Goal: Task Accomplishment & Management: Use online tool/utility

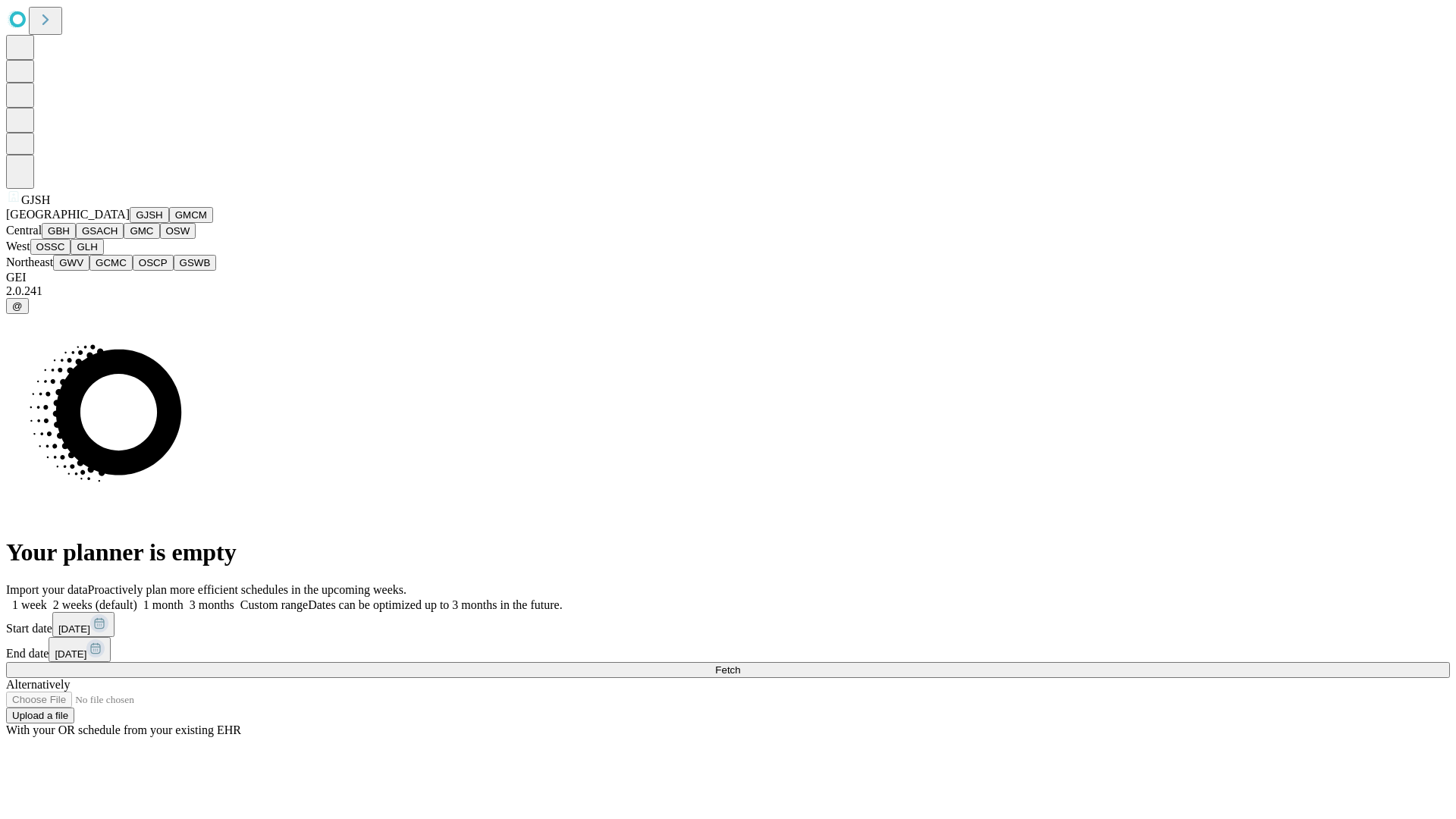
click at [130, 223] on button "GJSH" at bounding box center [149, 215] width 39 height 16
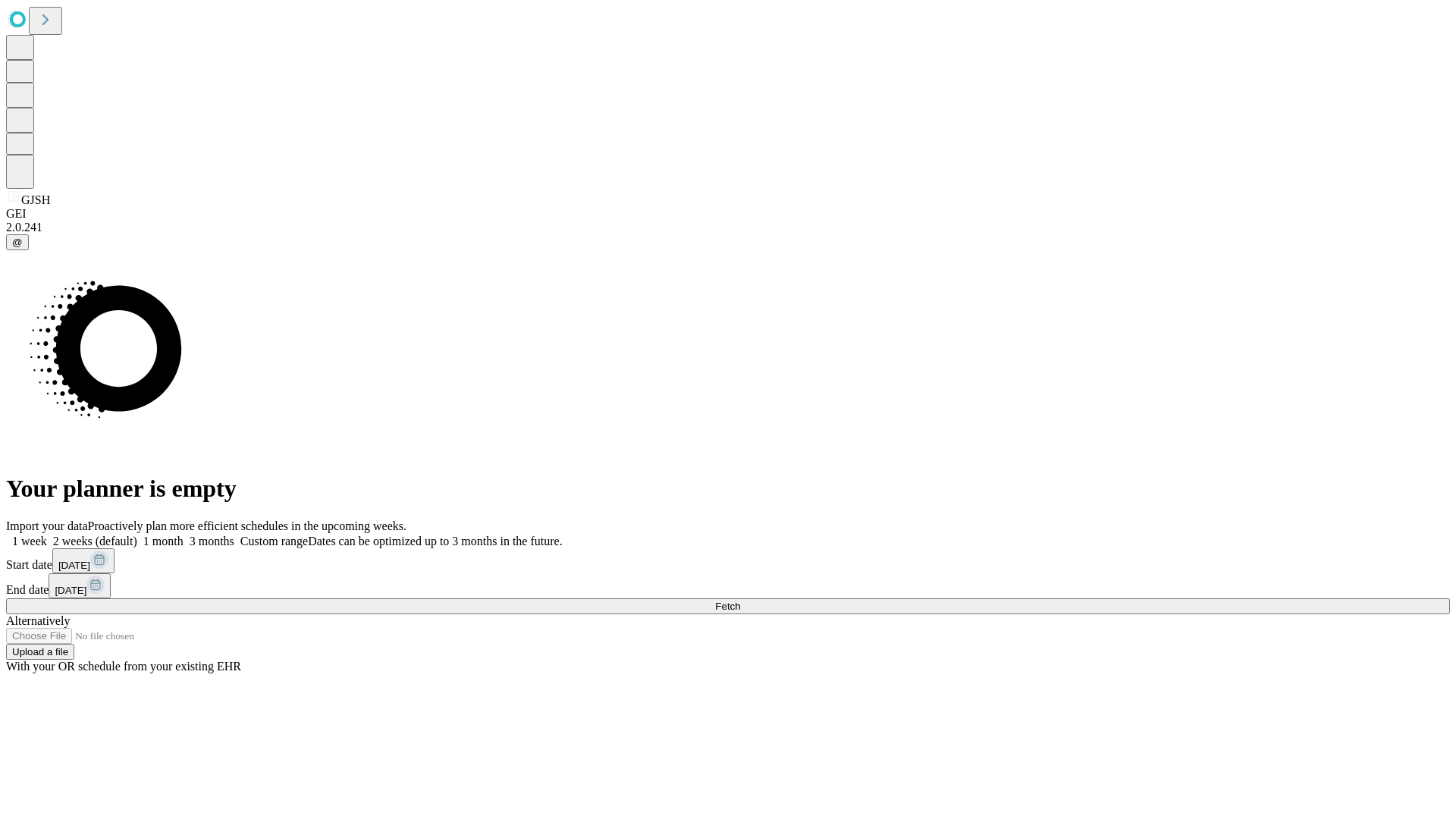
click at [137, 534] on label "2 weeks (default)" at bounding box center [92, 541] width 90 height 13
click at [740, 601] on span "Fetch" at bounding box center [728, 606] width 25 height 12
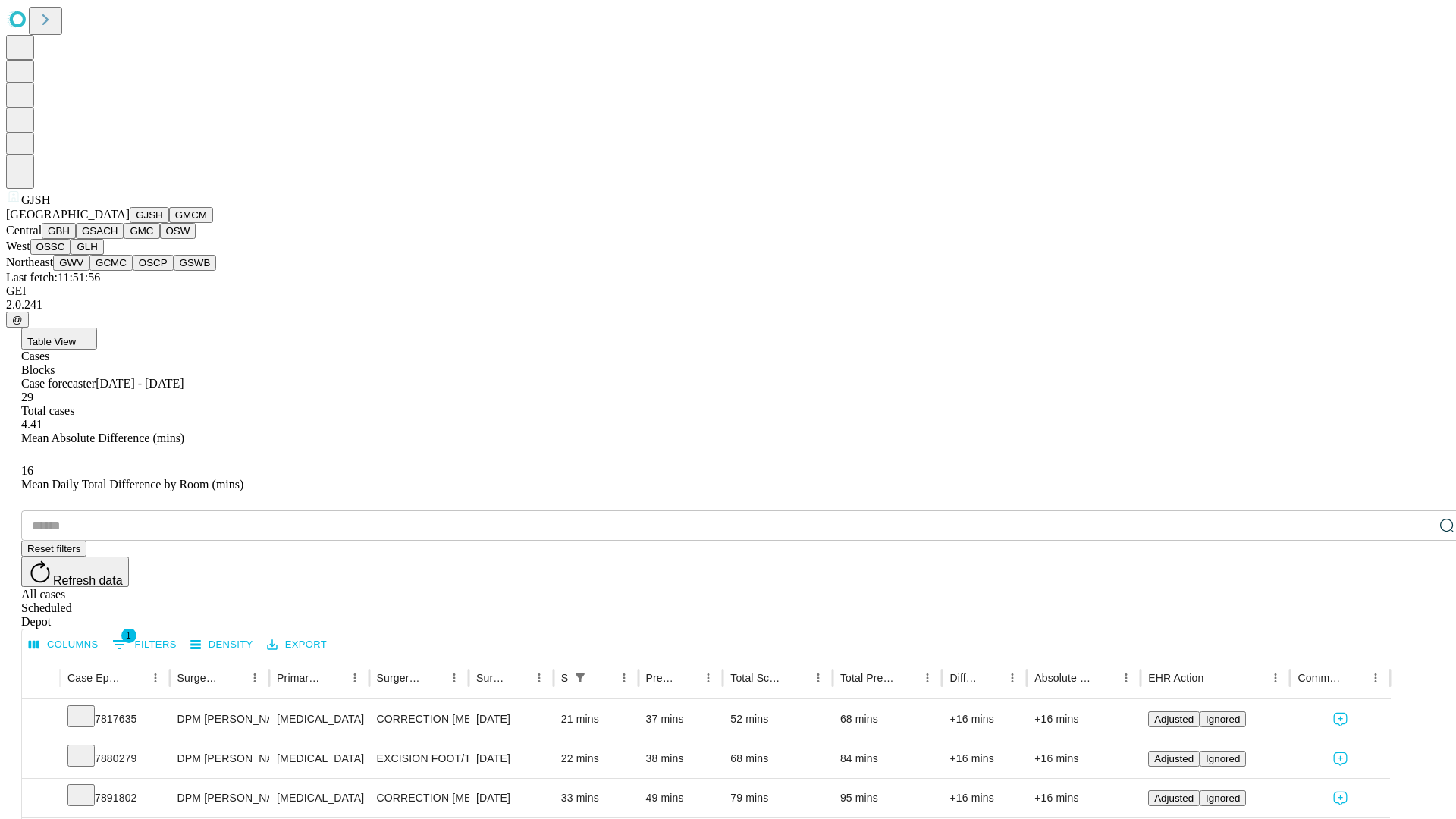
click at [169, 223] on button "GMCM" at bounding box center [191, 215] width 44 height 16
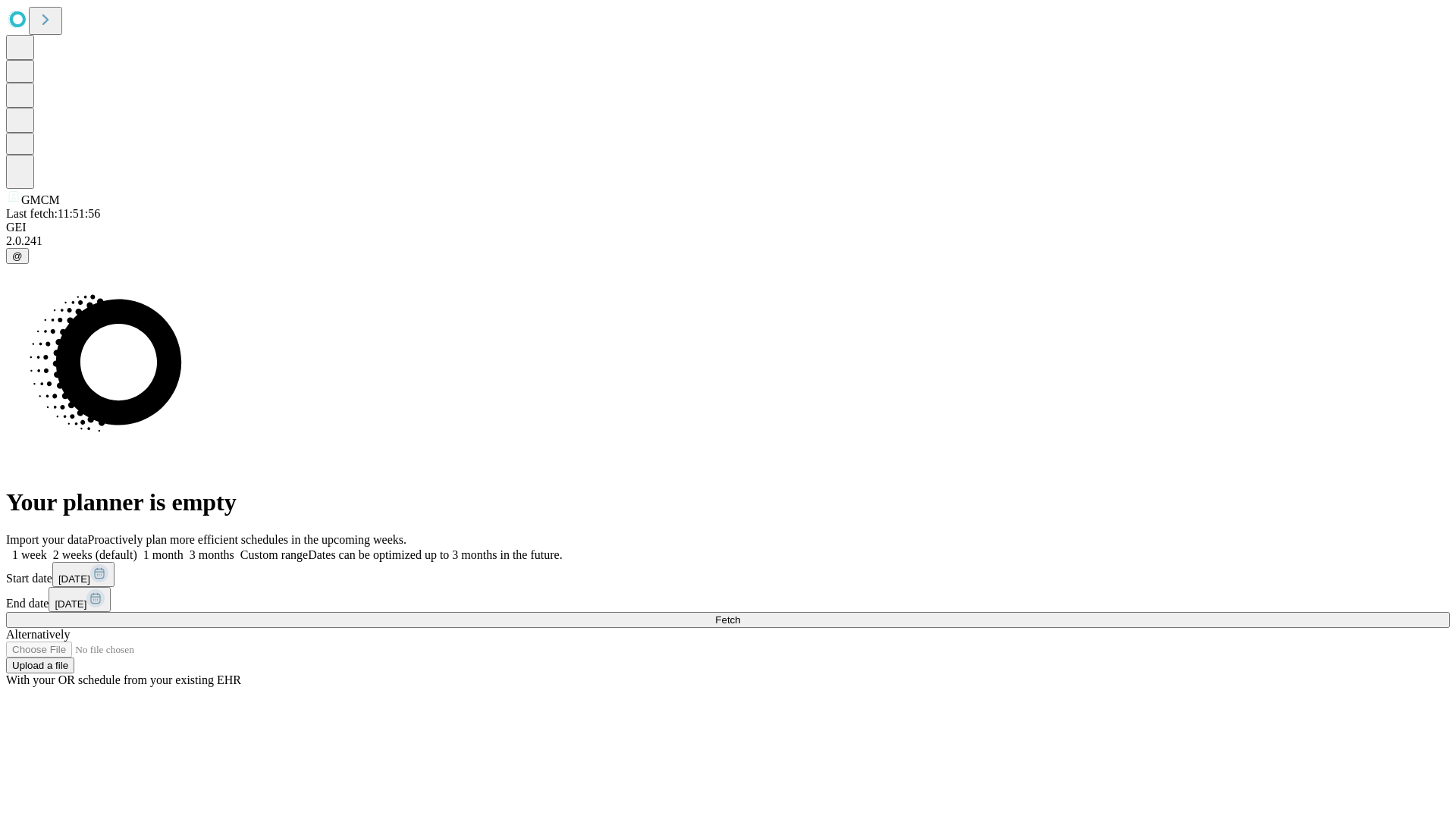
click at [740, 614] on span "Fetch" at bounding box center [728, 620] width 25 height 12
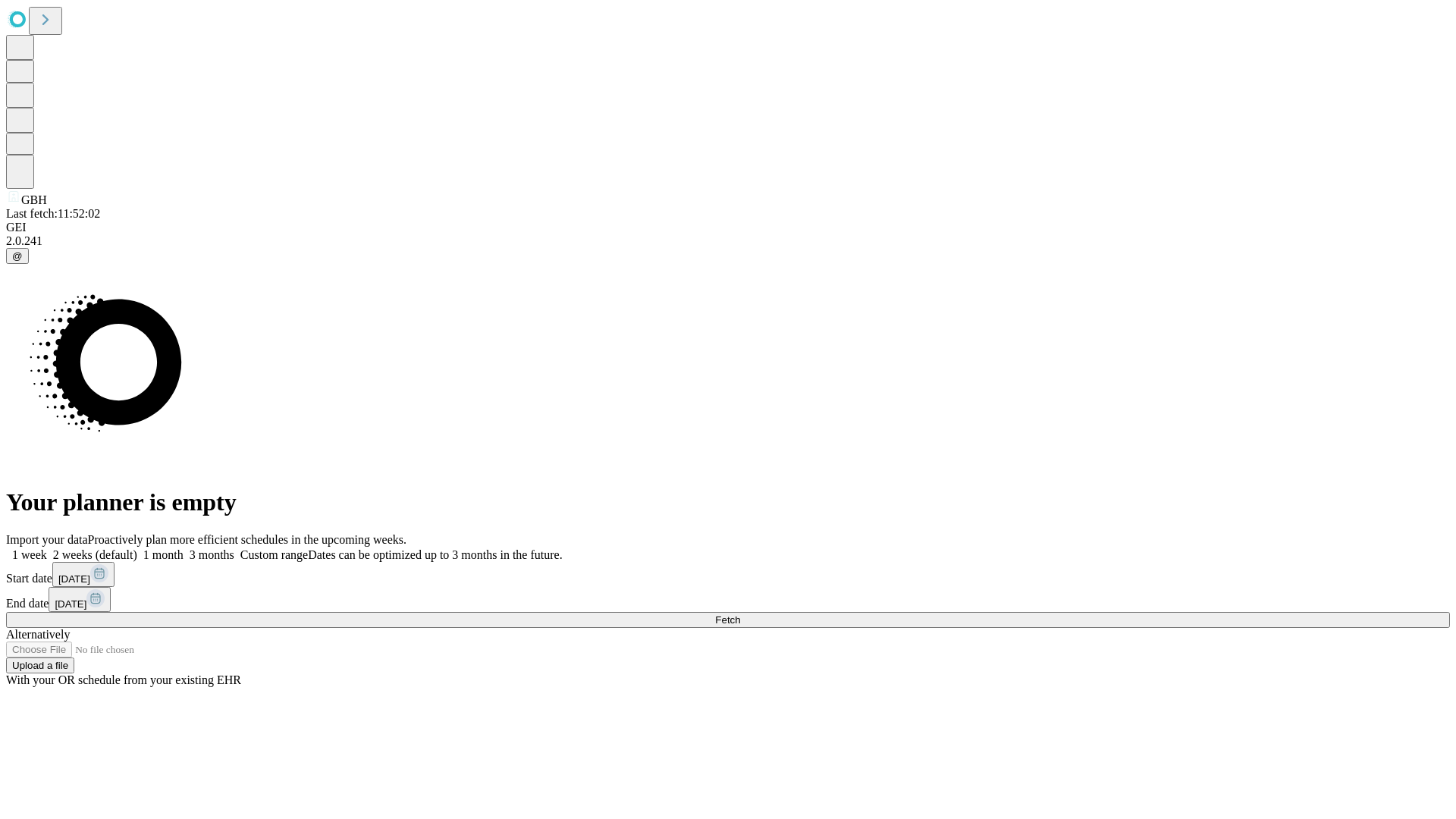
click at [137, 548] on label "2 weeks (default)" at bounding box center [92, 554] width 90 height 13
click at [740, 614] on span "Fetch" at bounding box center [728, 620] width 25 height 12
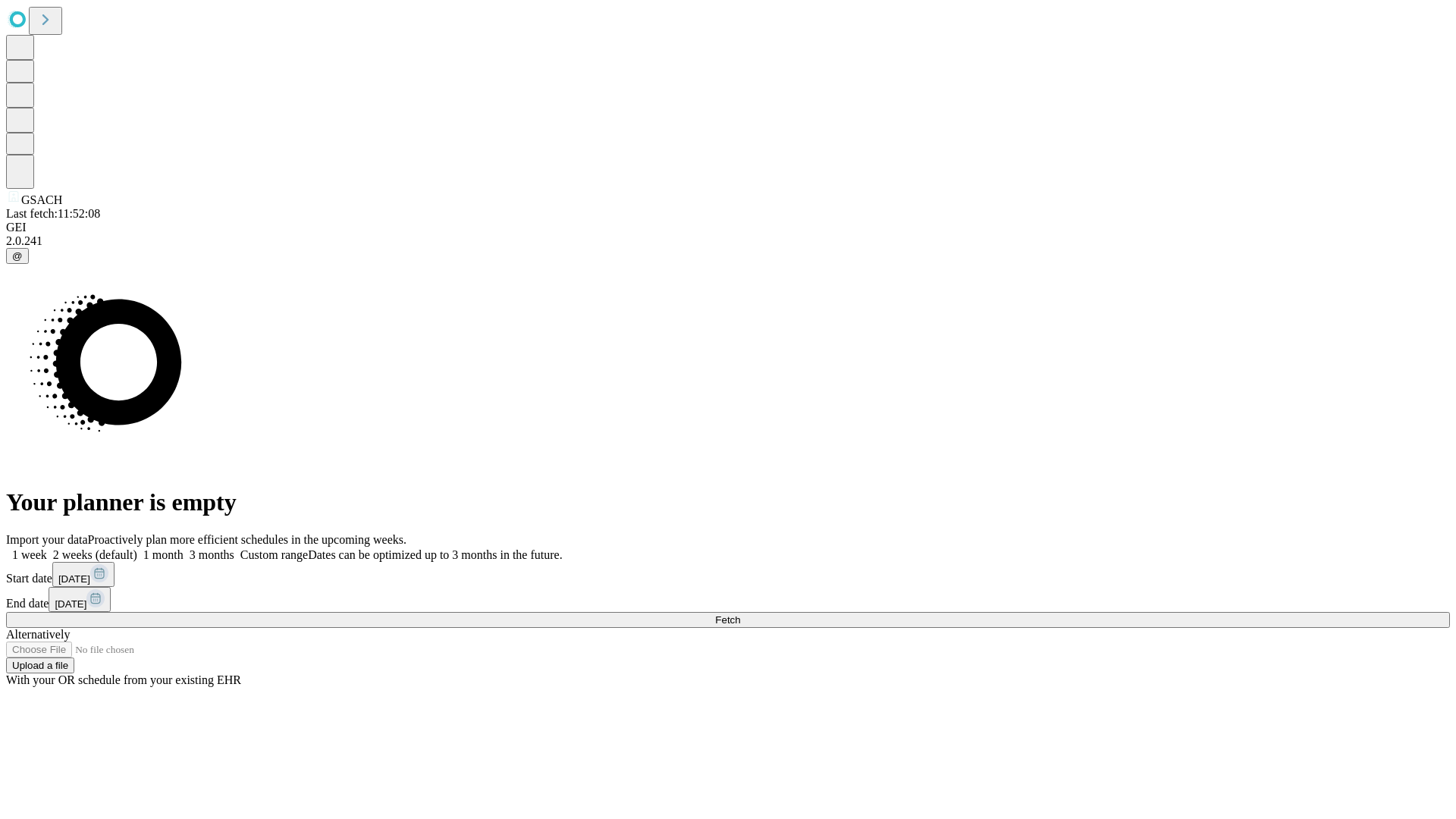
click at [137, 548] on label "2 weeks (default)" at bounding box center [92, 554] width 90 height 13
click at [740, 614] on span "Fetch" at bounding box center [728, 620] width 25 height 12
click at [137, 548] on label "2 weeks (default)" at bounding box center [92, 554] width 90 height 13
click at [740, 614] on span "Fetch" at bounding box center [728, 620] width 25 height 12
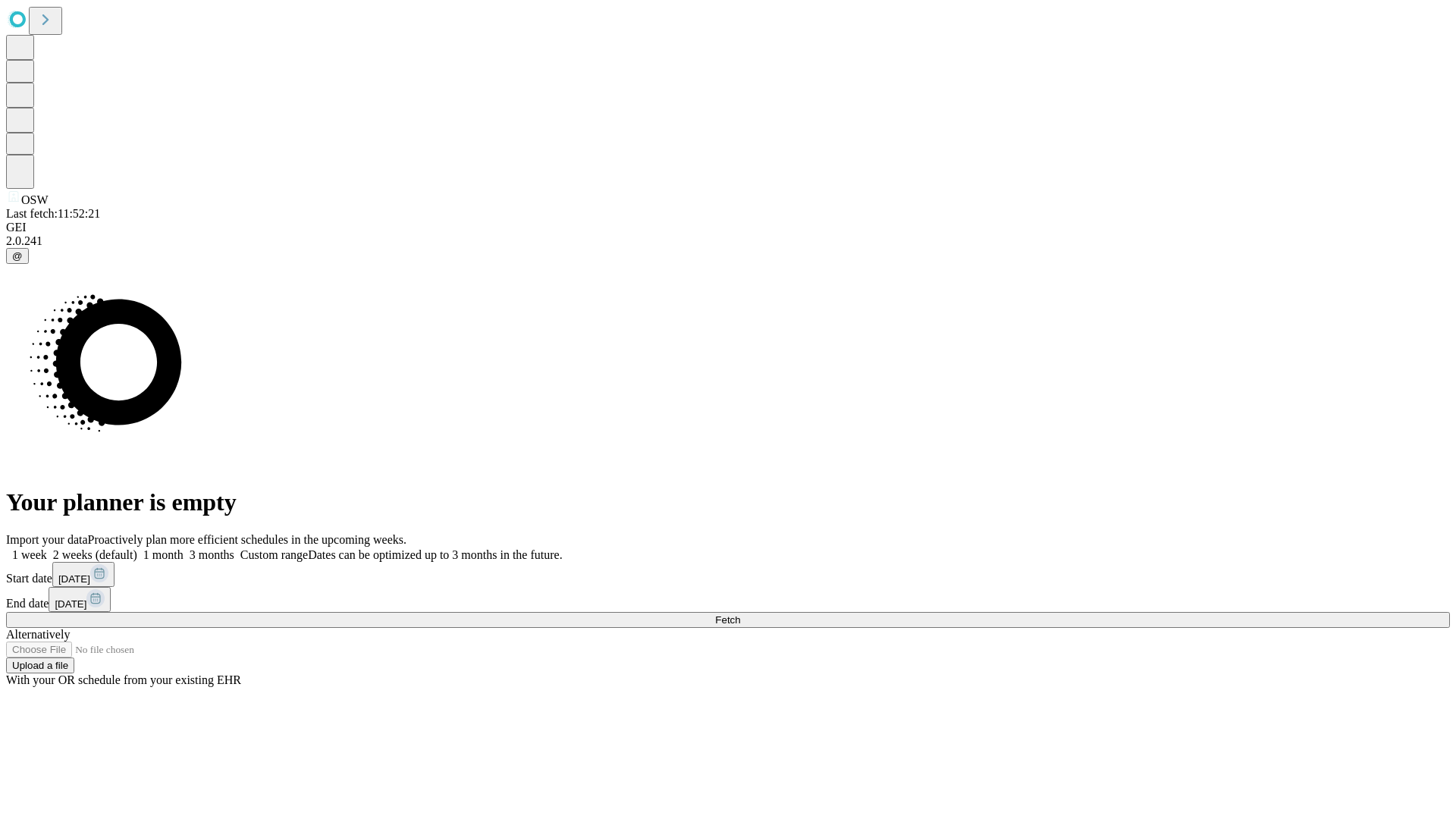
click at [137, 548] on label "2 weeks (default)" at bounding box center [92, 554] width 90 height 13
click at [740, 614] on span "Fetch" at bounding box center [728, 620] width 25 height 12
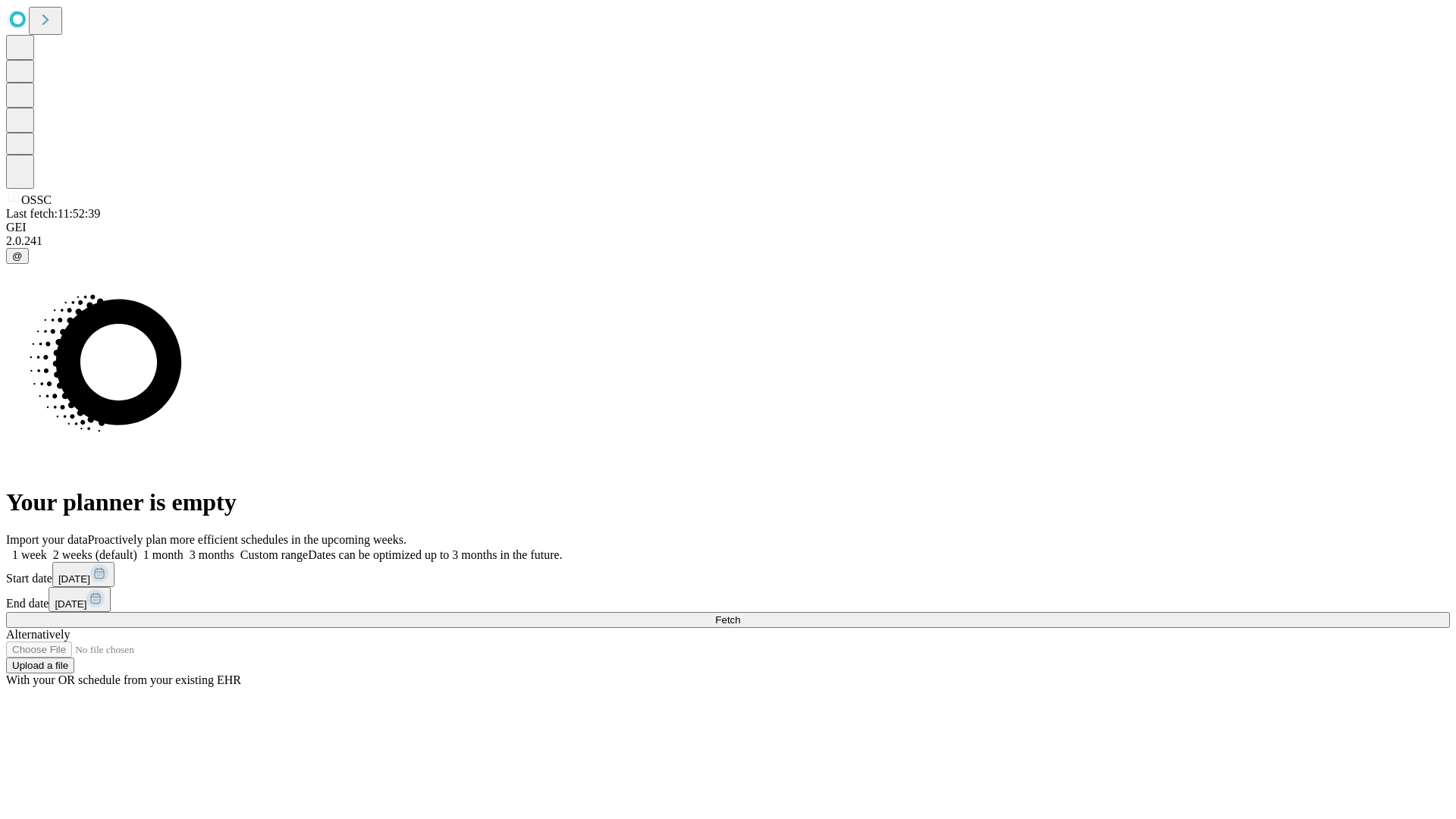
click at [740, 614] on span "Fetch" at bounding box center [728, 620] width 25 height 12
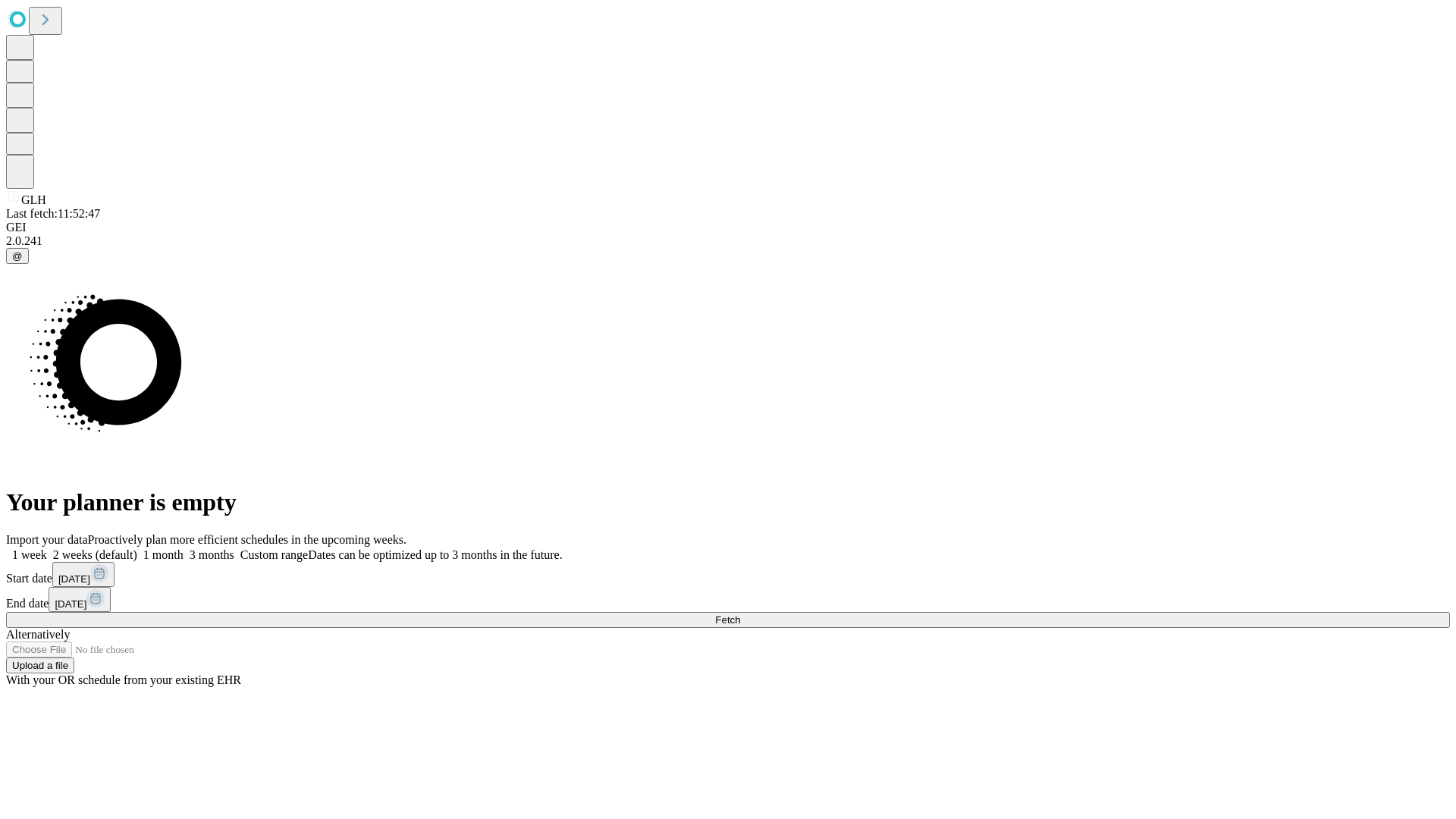
click at [137, 548] on label "2 weeks (default)" at bounding box center [92, 554] width 90 height 13
click at [740, 614] on span "Fetch" at bounding box center [728, 620] width 25 height 12
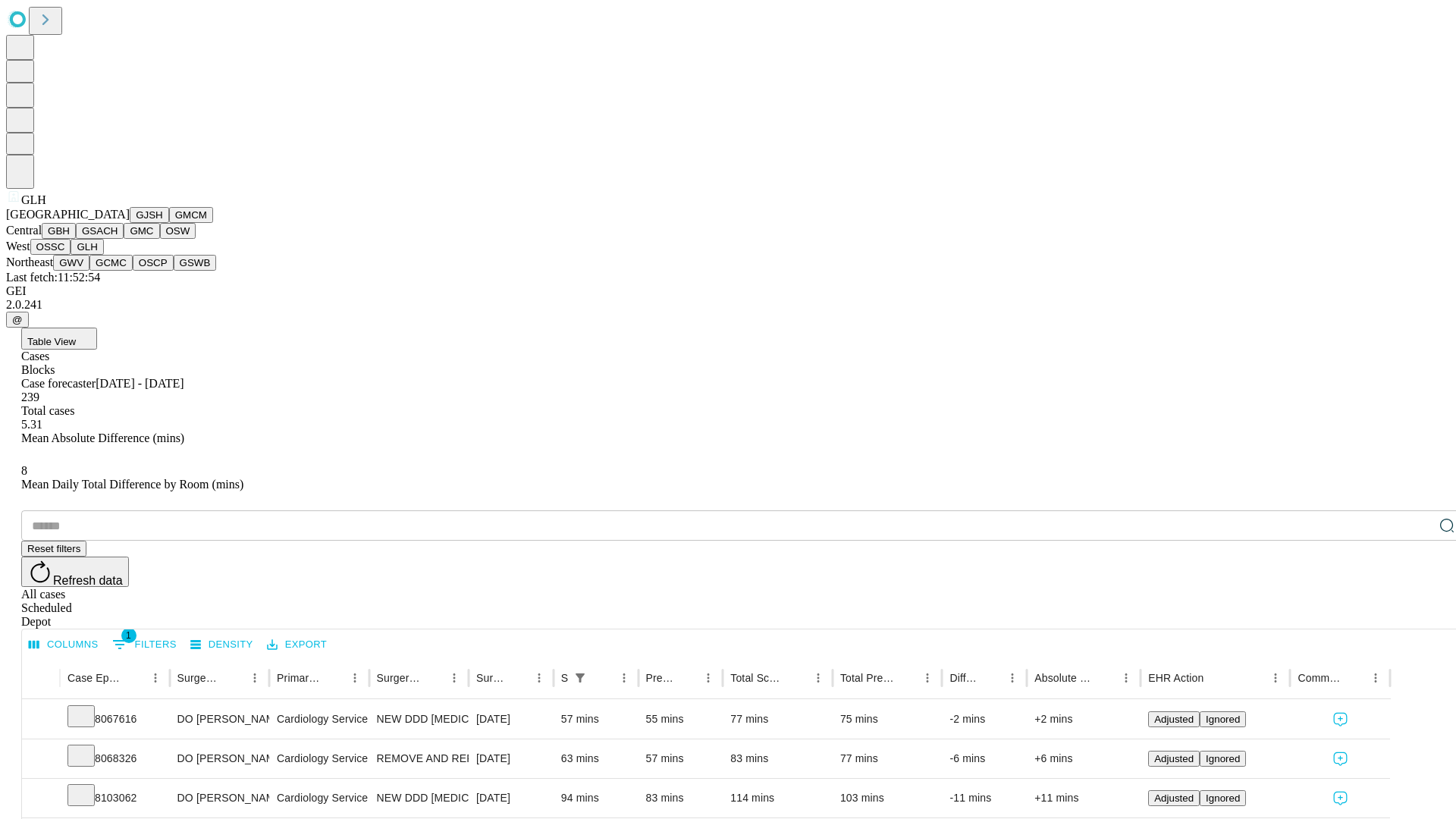
click at [89, 271] on button "GWV" at bounding box center [71, 263] width 36 height 16
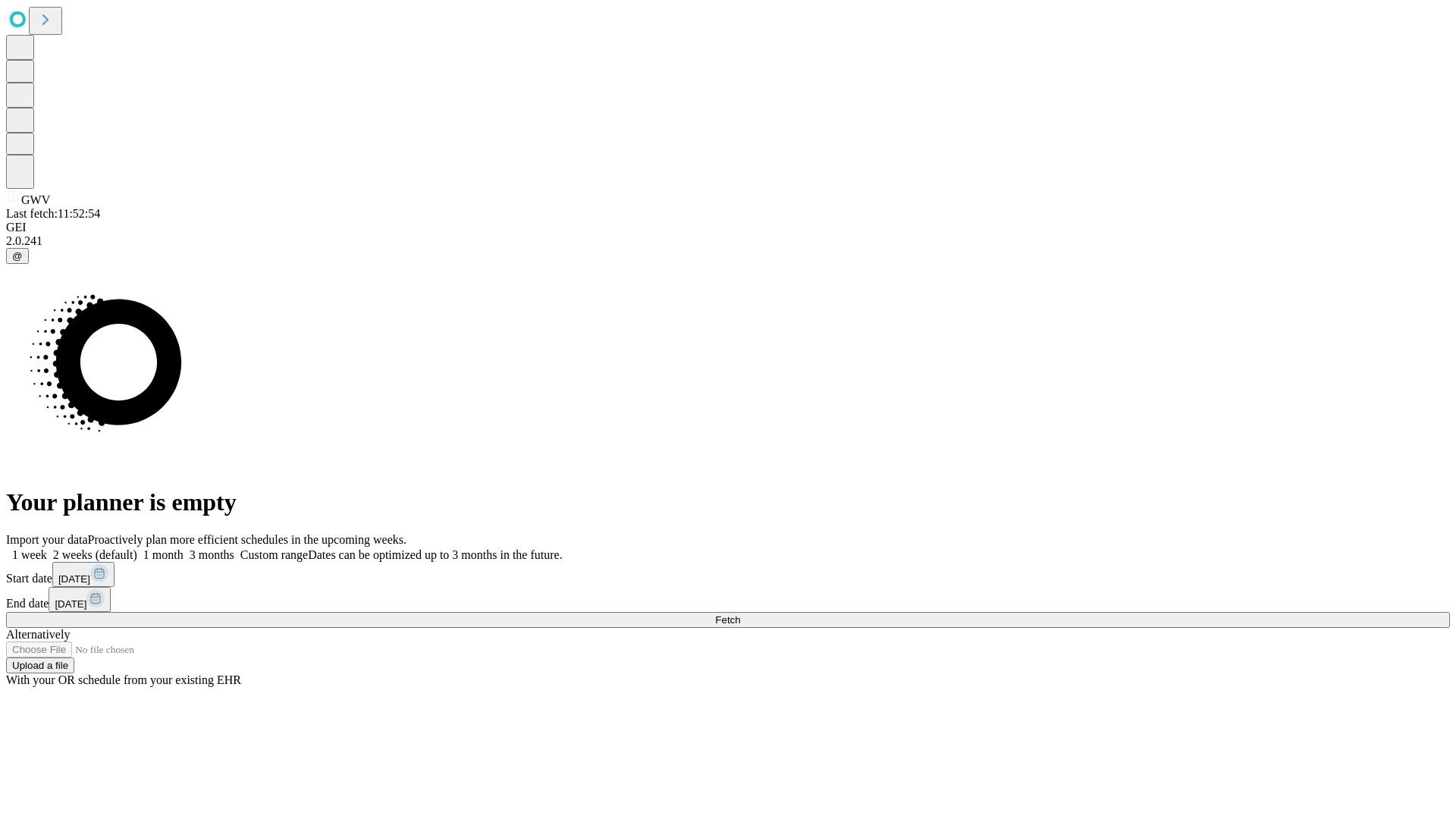
click at [137, 548] on label "2 weeks (default)" at bounding box center [92, 554] width 90 height 13
click at [740, 614] on span "Fetch" at bounding box center [728, 620] width 25 height 12
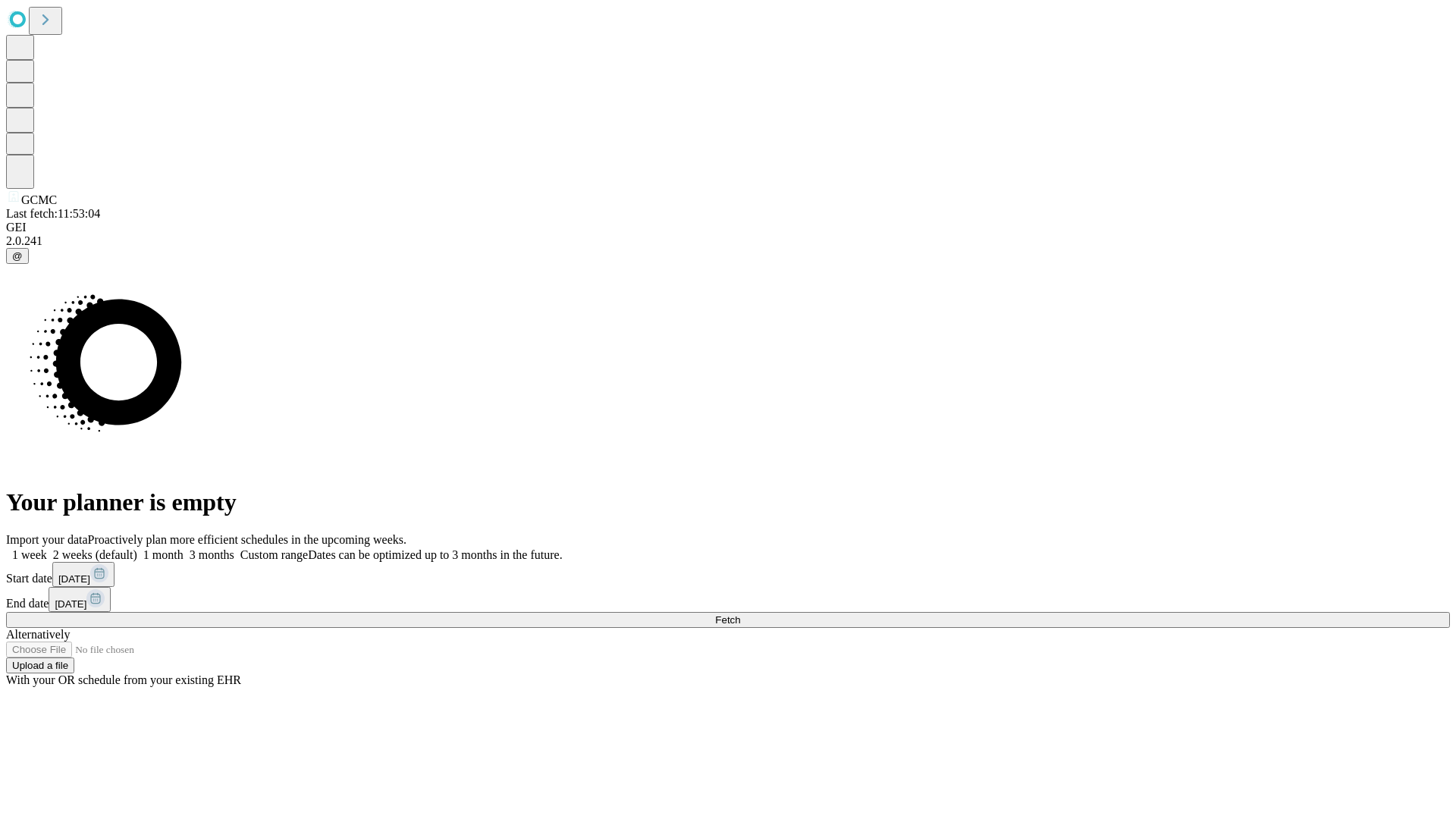
click at [137, 548] on label "2 weeks (default)" at bounding box center [92, 554] width 90 height 13
click at [740, 614] on span "Fetch" at bounding box center [728, 620] width 25 height 12
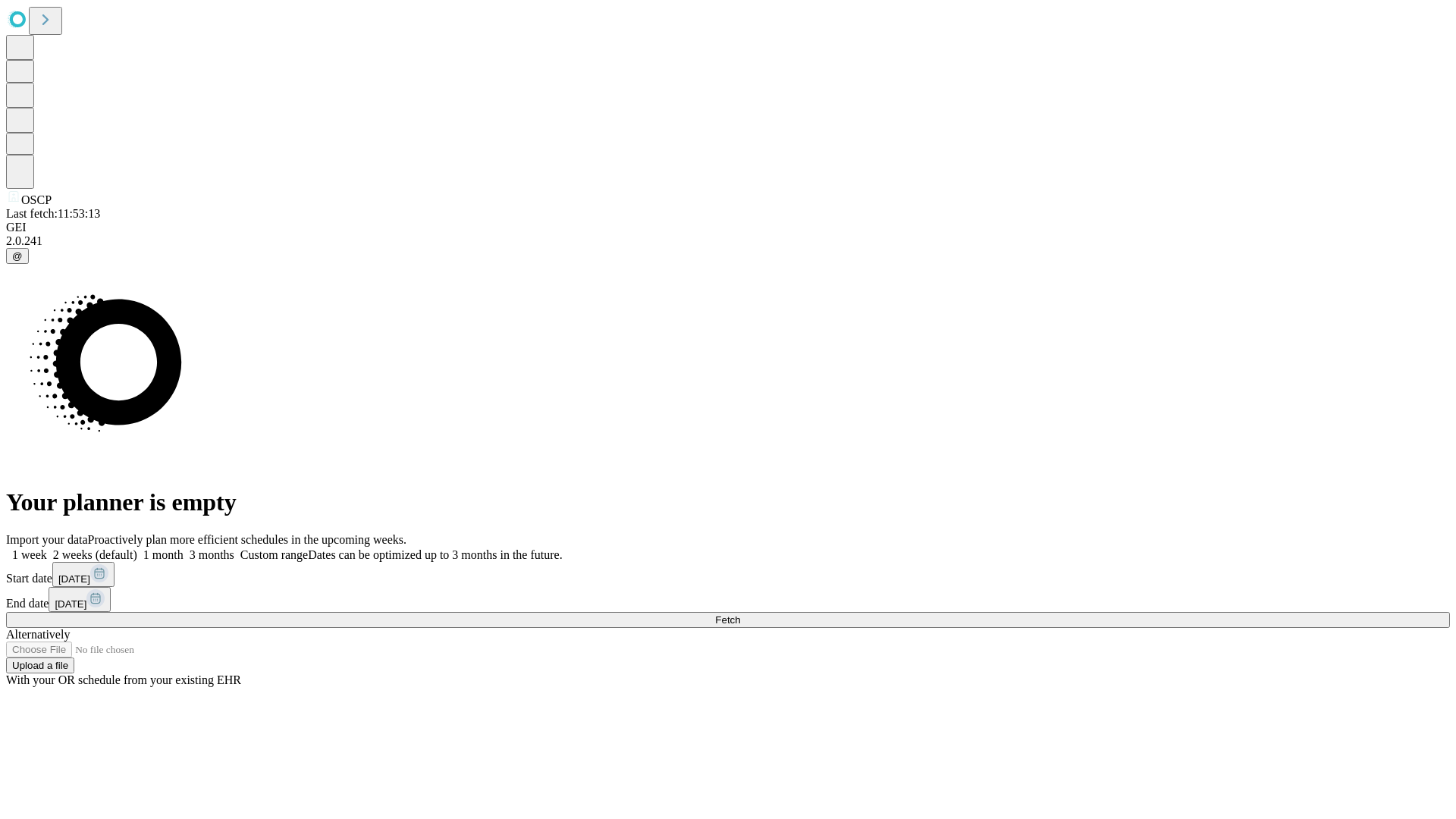
click at [137, 548] on label "2 weeks (default)" at bounding box center [92, 554] width 90 height 13
click at [740, 614] on span "Fetch" at bounding box center [728, 620] width 25 height 12
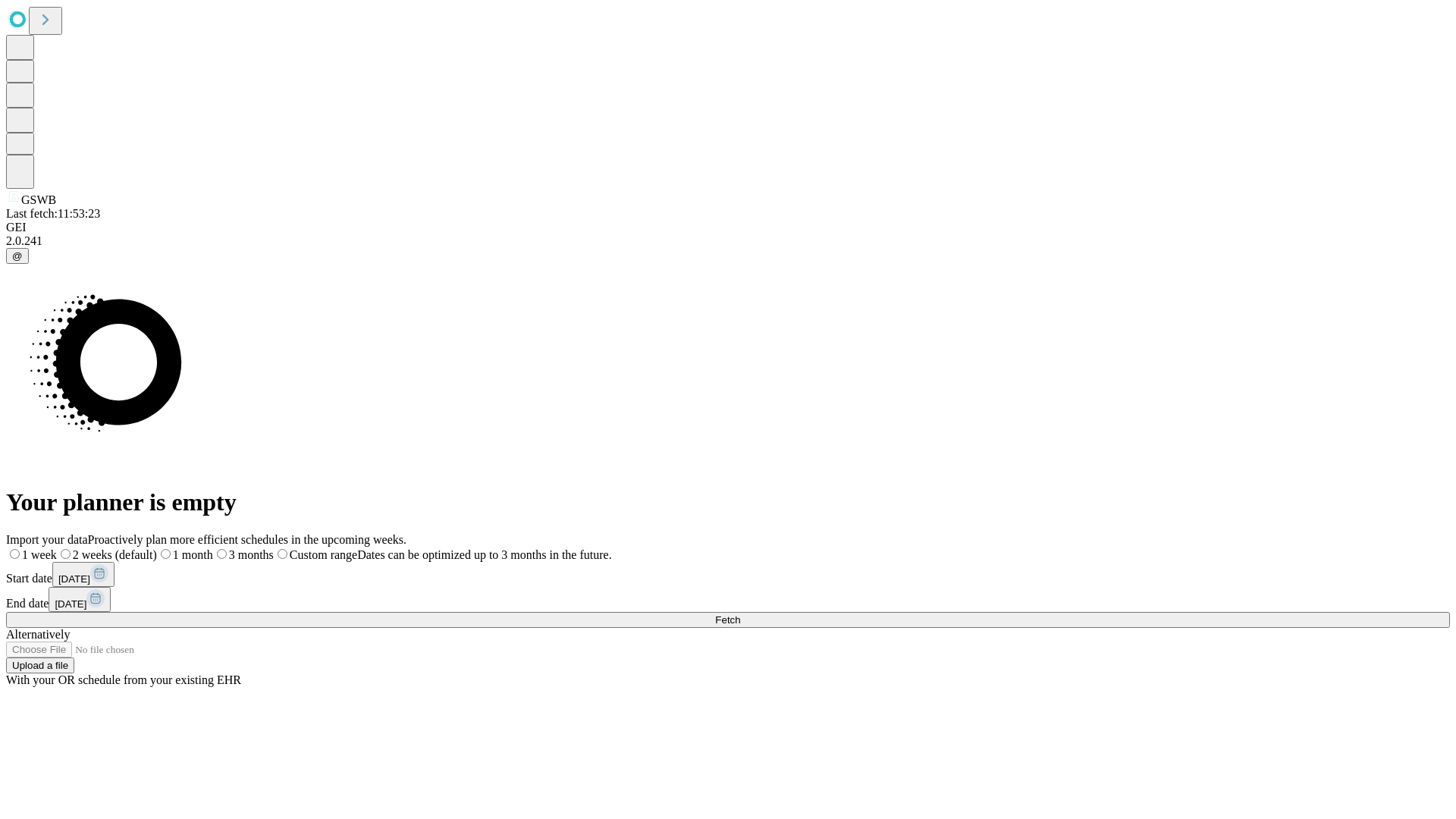
click at [740, 614] on span "Fetch" at bounding box center [728, 620] width 25 height 12
